Goal: Information Seeking & Learning: Learn about a topic

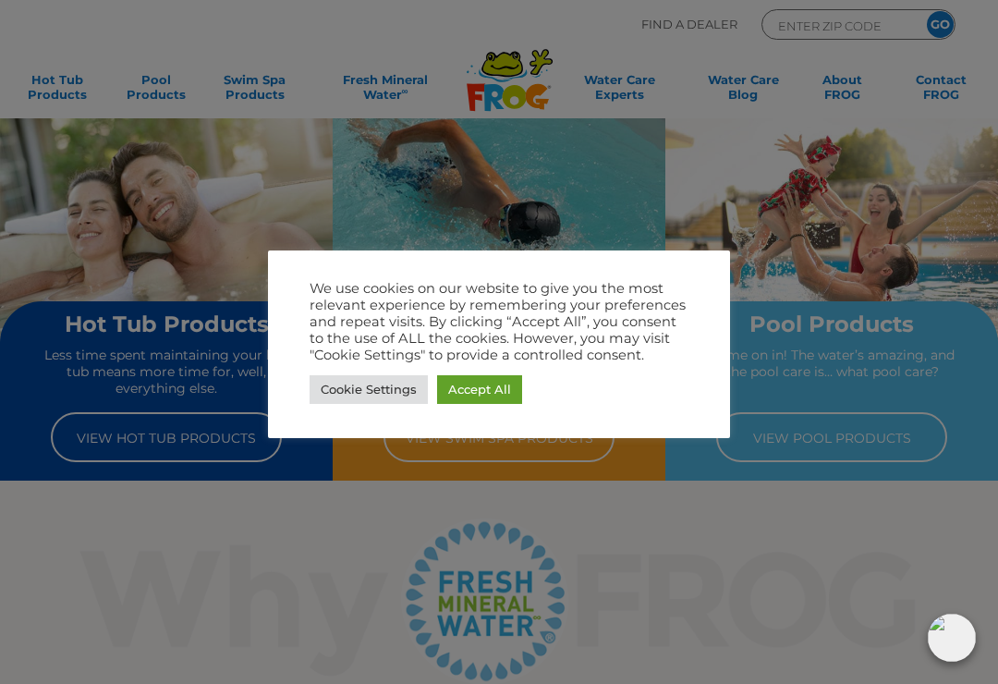
click at [493, 394] on link "Accept All" at bounding box center [479, 389] width 85 height 29
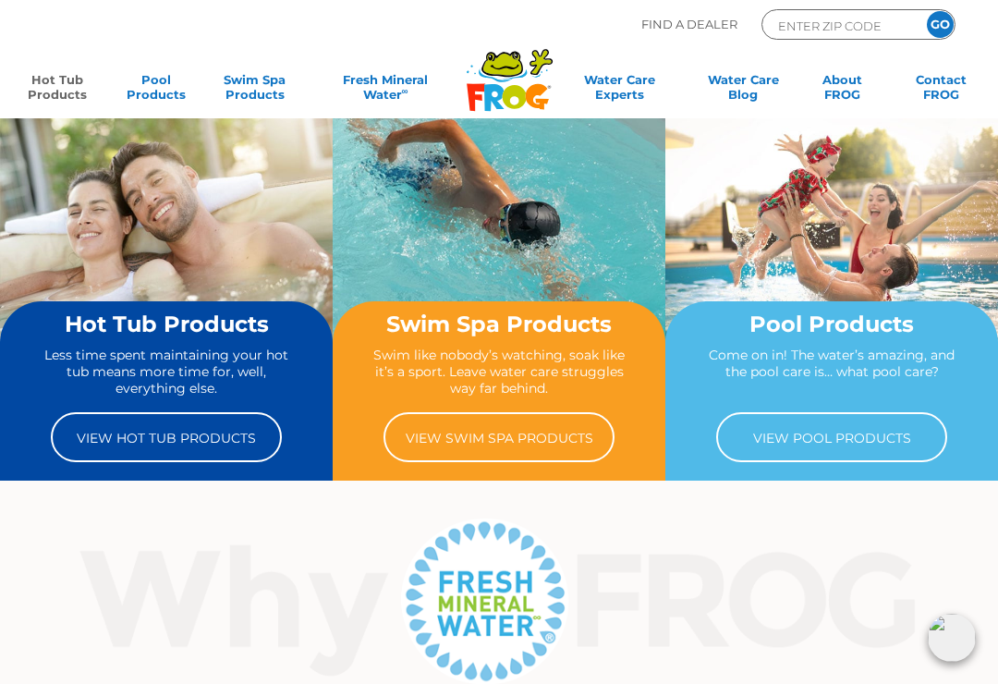
click at [71, 92] on link "Hot Tub Products" at bounding box center [56, 90] width 77 height 37
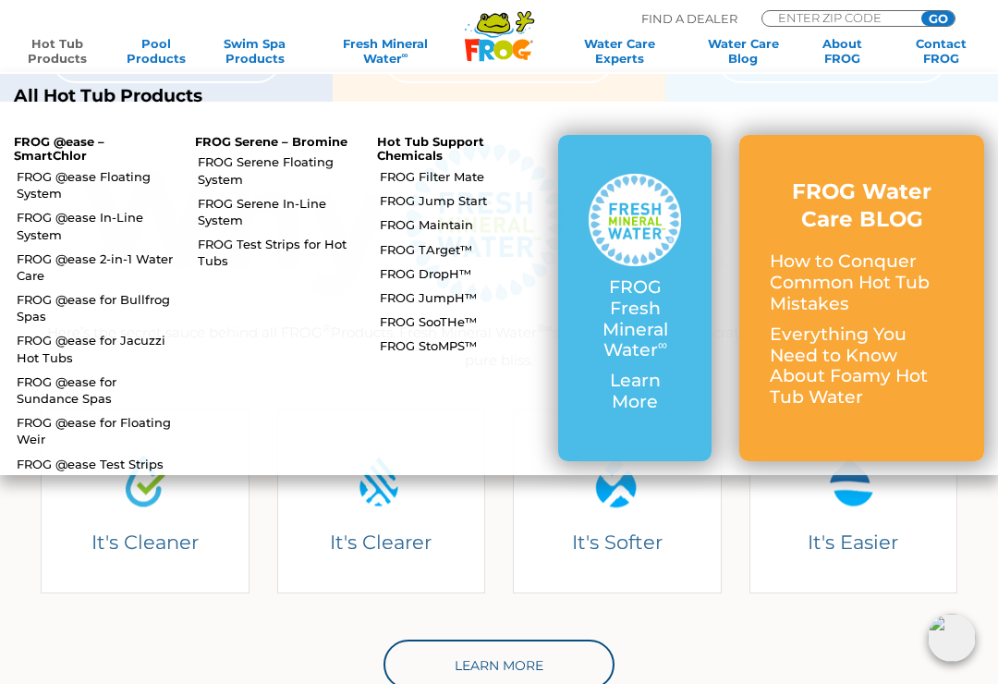
scroll to position [369, 0]
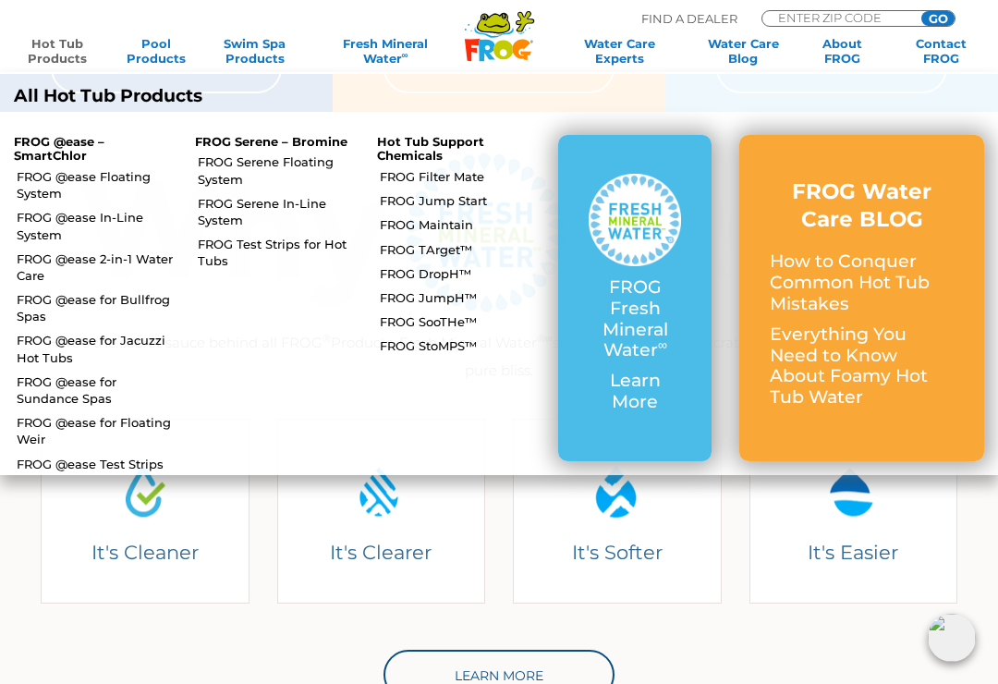
click at [132, 178] on link "FROG @ease Floating System" at bounding box center [99, 184] width 164 height 33
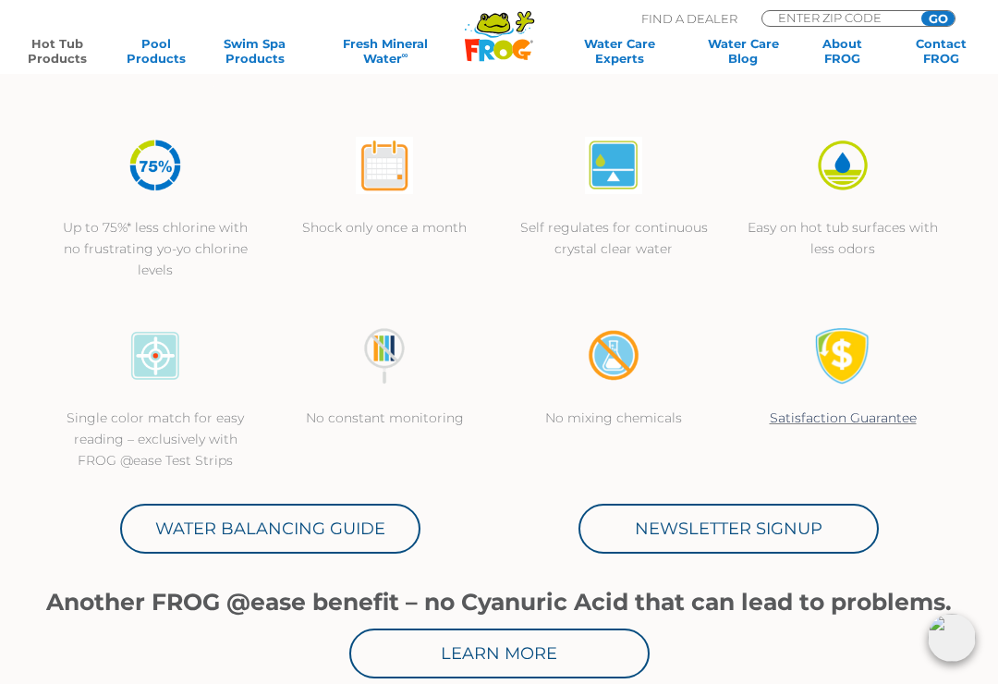
scroll to position [529, 0]
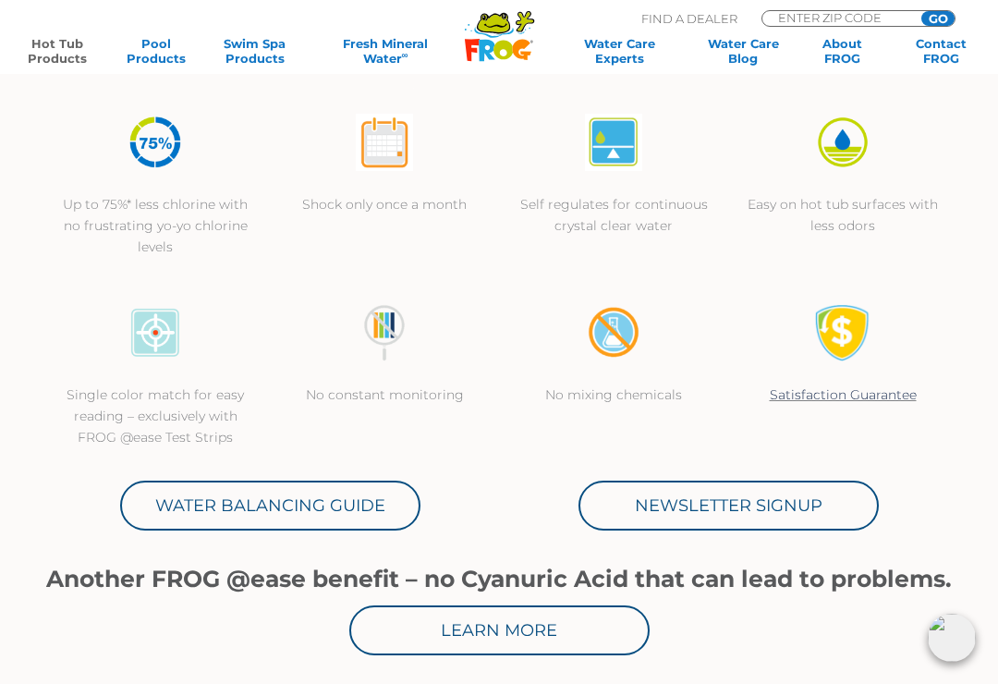
click at [375, 517] on link "Water Balancing Guide" at bounding box center [270, 505] width 300 height 50
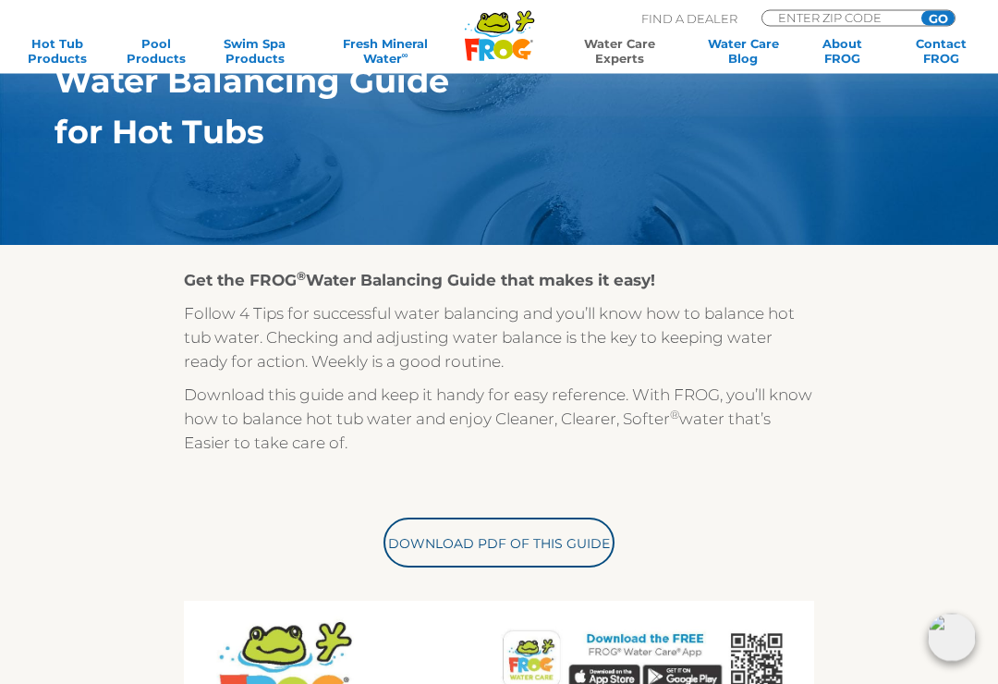
scroll to position [209, 0]
click at [66, 55] on link "Hot Tub Products" at bounding box center [56, 51] width 77 height 30
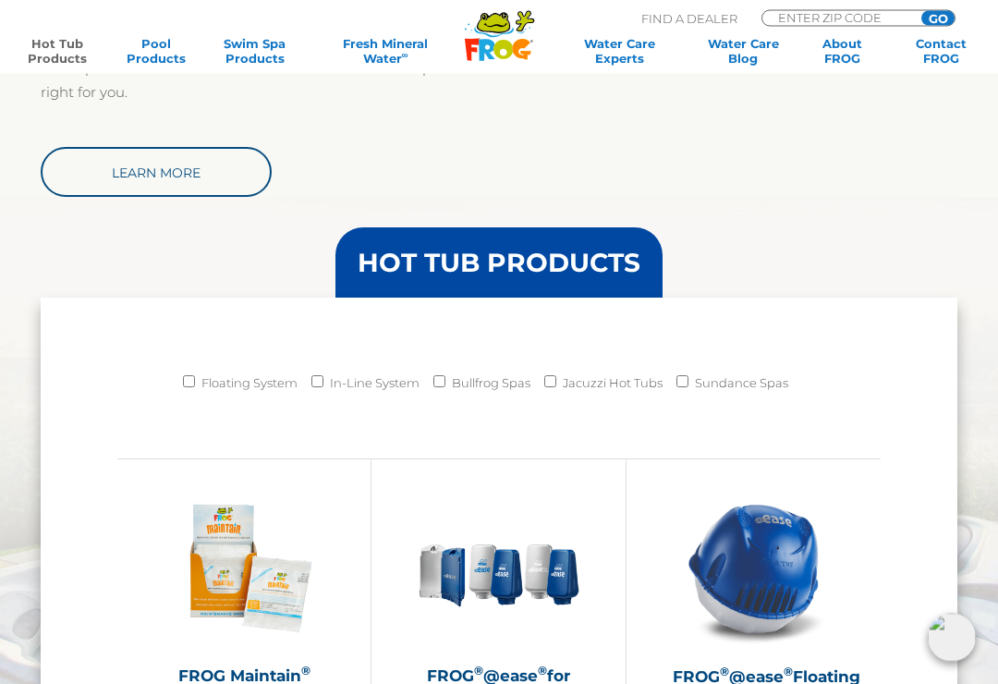
scroll to position [1366, 0]
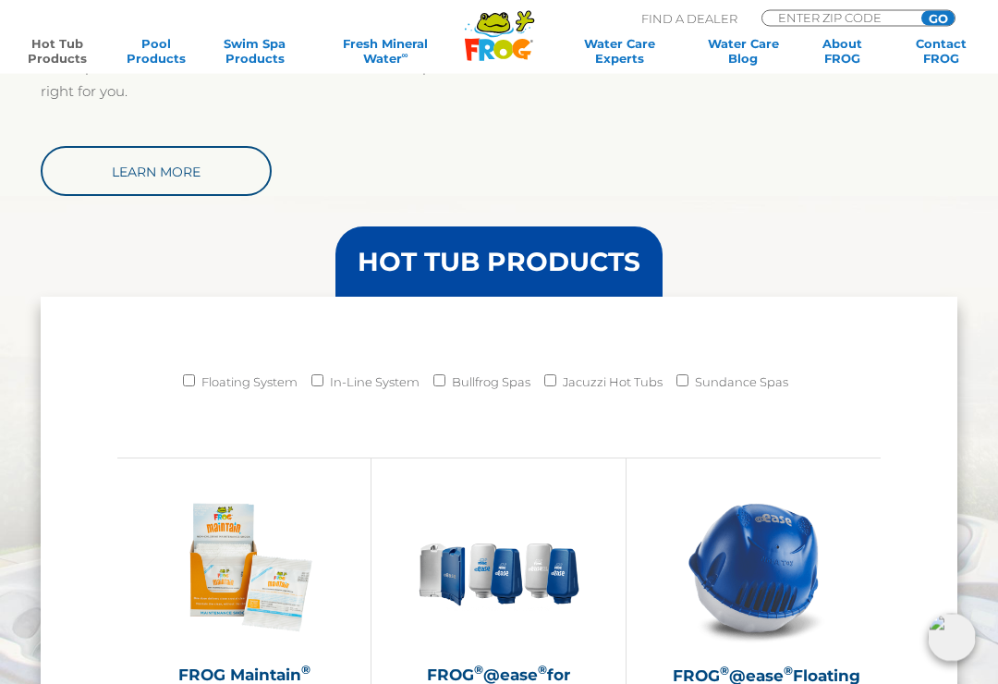
click at [190, 381] on input "Floating System" at bounding box center [189, 381] width 12 height 12
checkbox input "true"
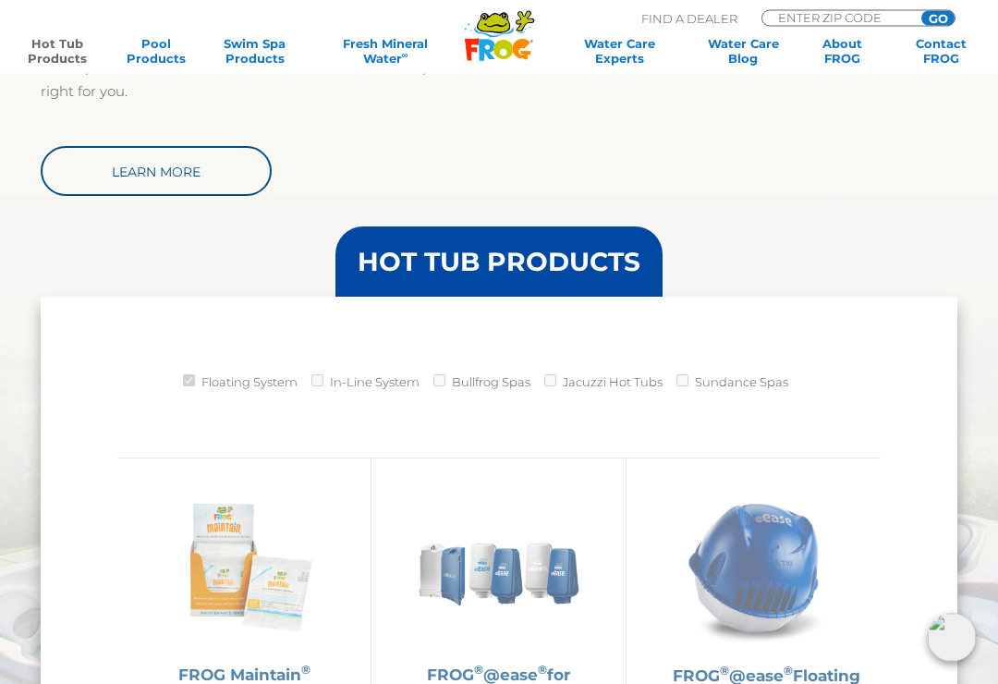
scroll to position [1367, 0]
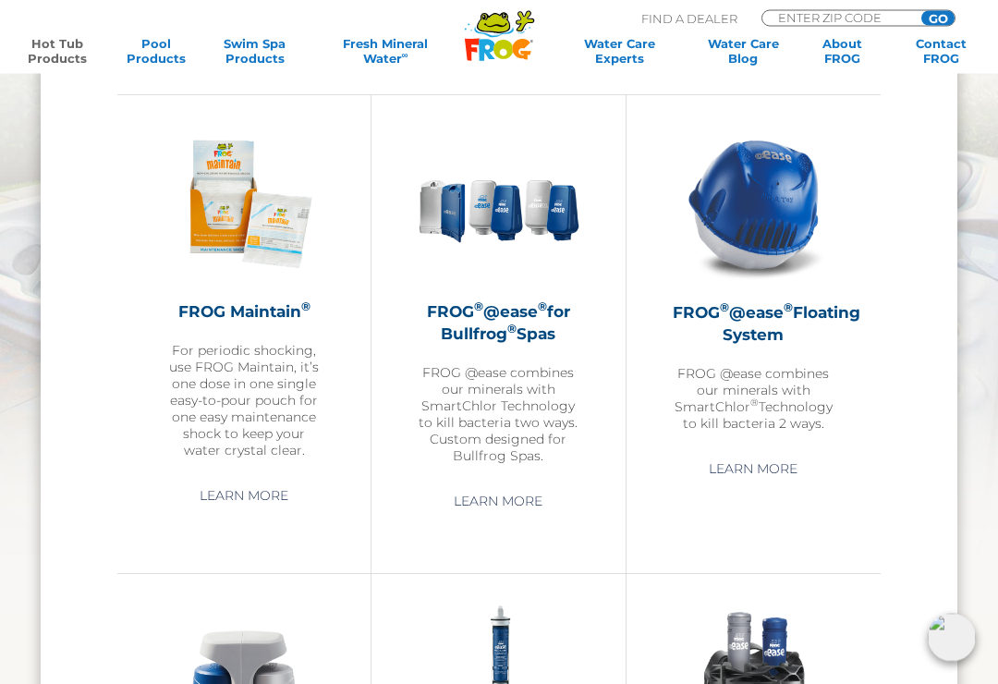
scroll to position [1730, 0]
click at [749, 340] on h2 "FROG ® @ease ® Floating System" at bounding box center [753, 323] width 162 height 44
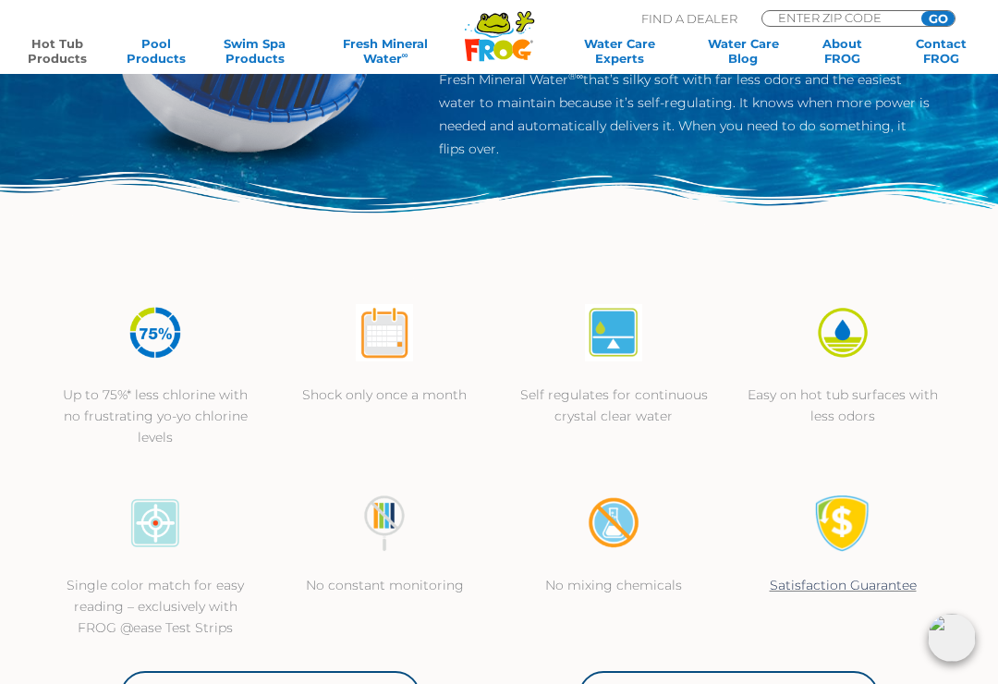
scroll to position [337, 0]
